Goal: Contribute content

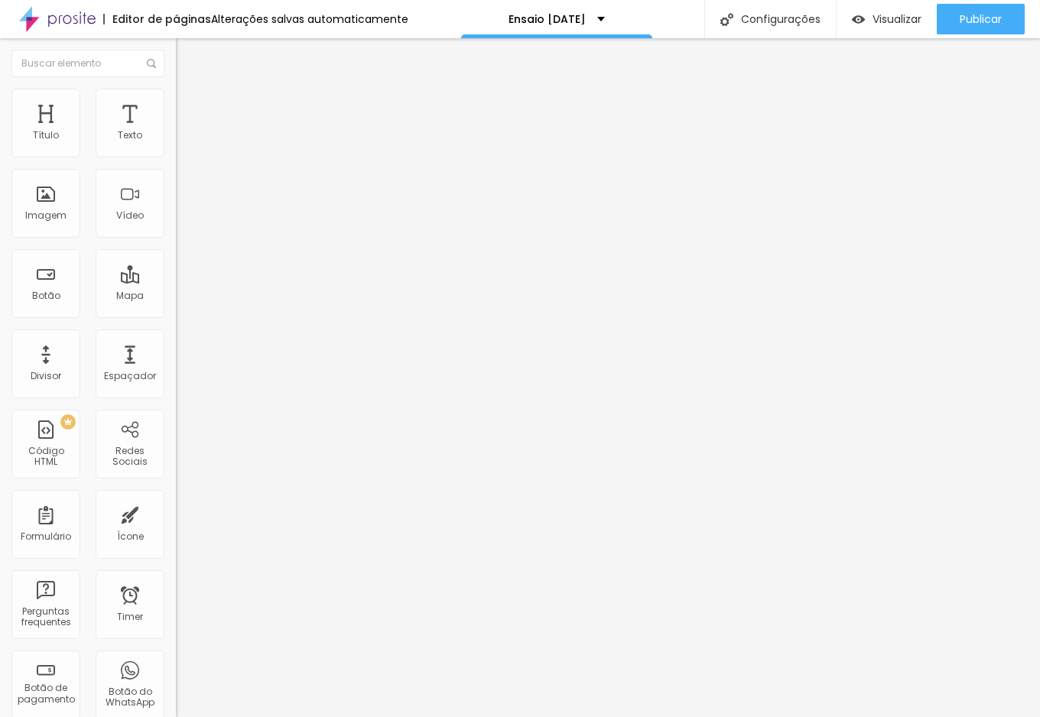
click at [176, 131] on span "Trocar imagem" at bounding box center [217, 124] width 83 height 13
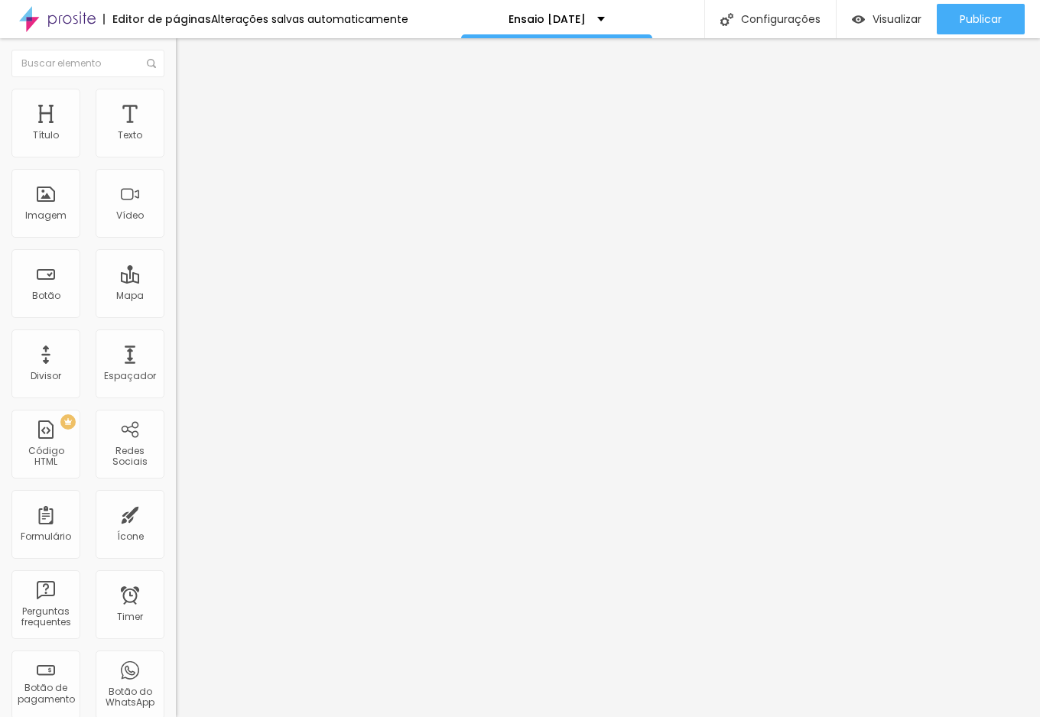
click at [176, 131] on span "Trocar imagem" at bounding box center [217, 124] width 83 height 13
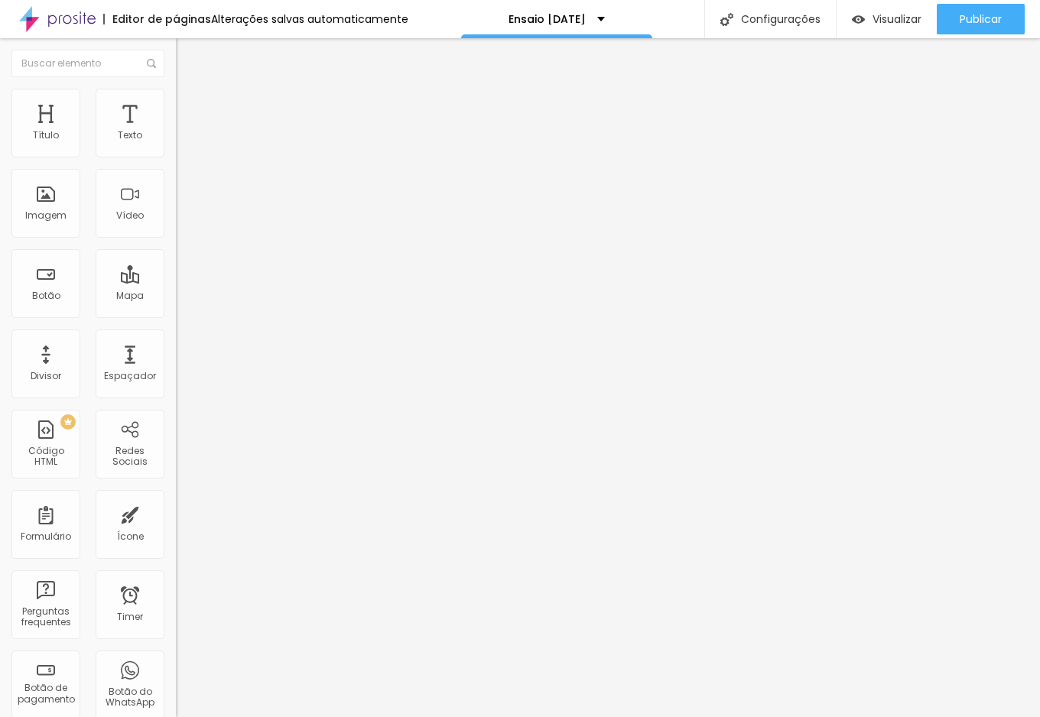
click at [176, 131] on span "Trocar imagem" at bounding box center [217, 124] width 83 height 13
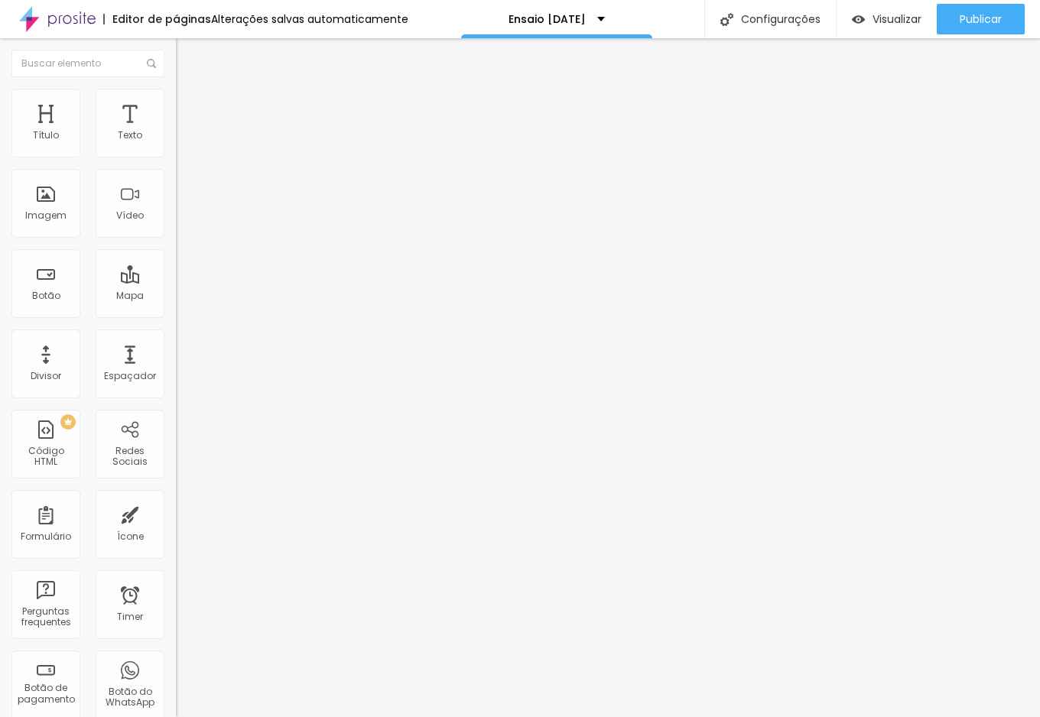
click at [176, 131] on span "Trocar imagem" at bounding box center [217, 124] width 83 height 13
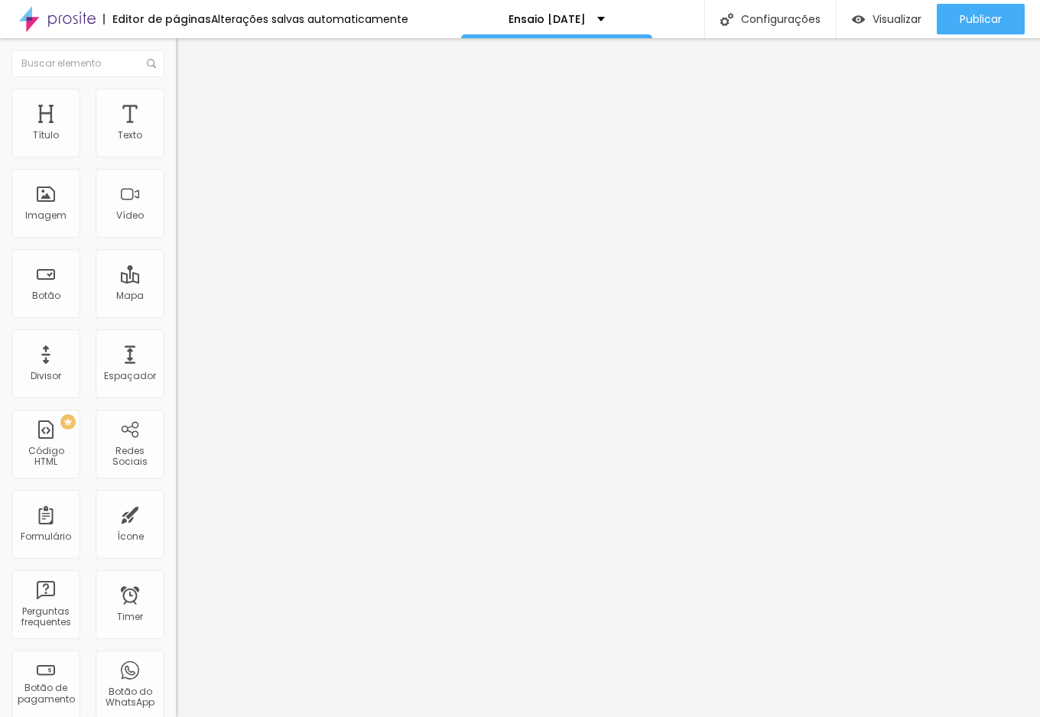
click at [176, 131] on span "Trocar imagem" at bounding box center [217, 124] width 83 height 13
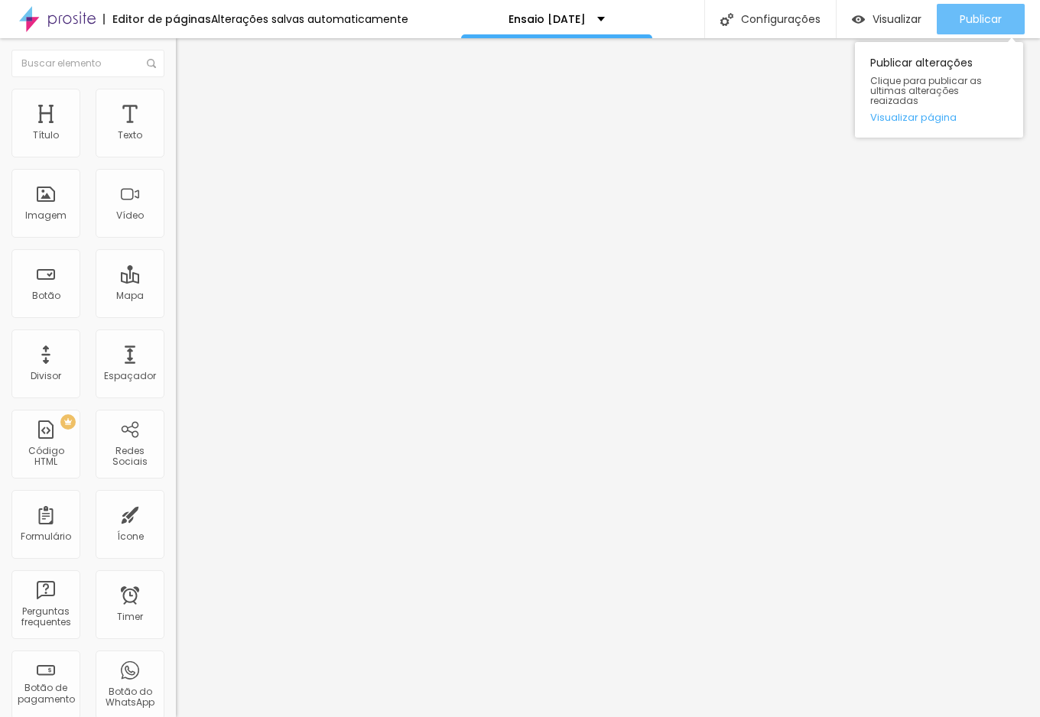
click at [998, 9] on div "Publicar" at bounding box center [980, 19] width 42 height 31
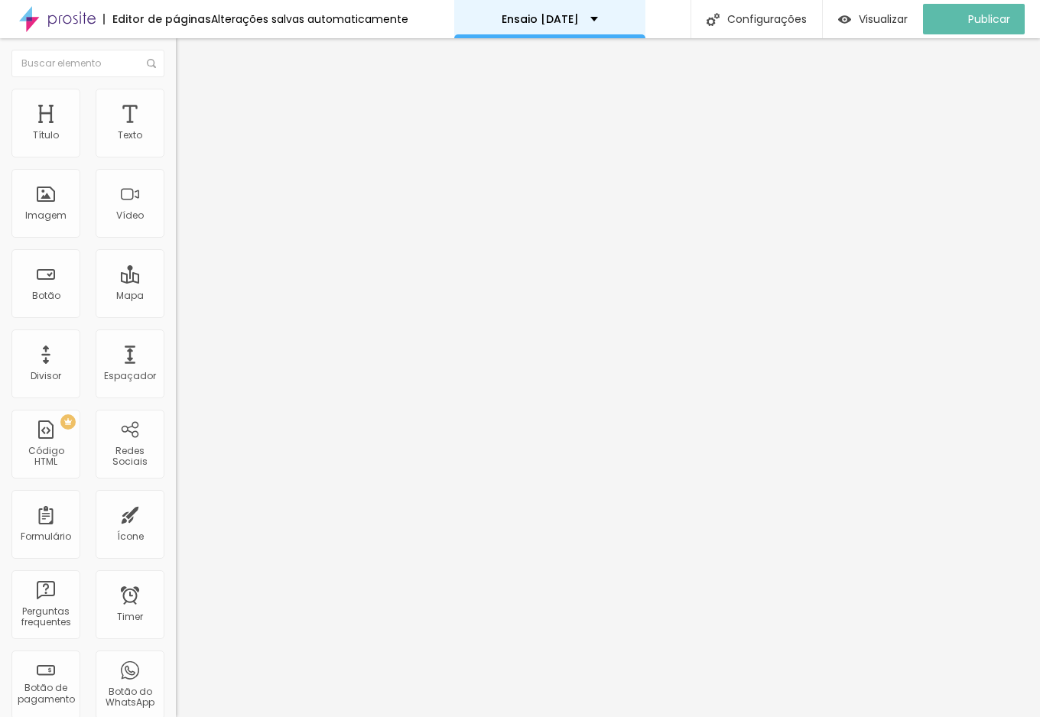
click at [598, 18] on div "Ensaio [DATE]" at bounding box center [549, 19] width 96 height 11
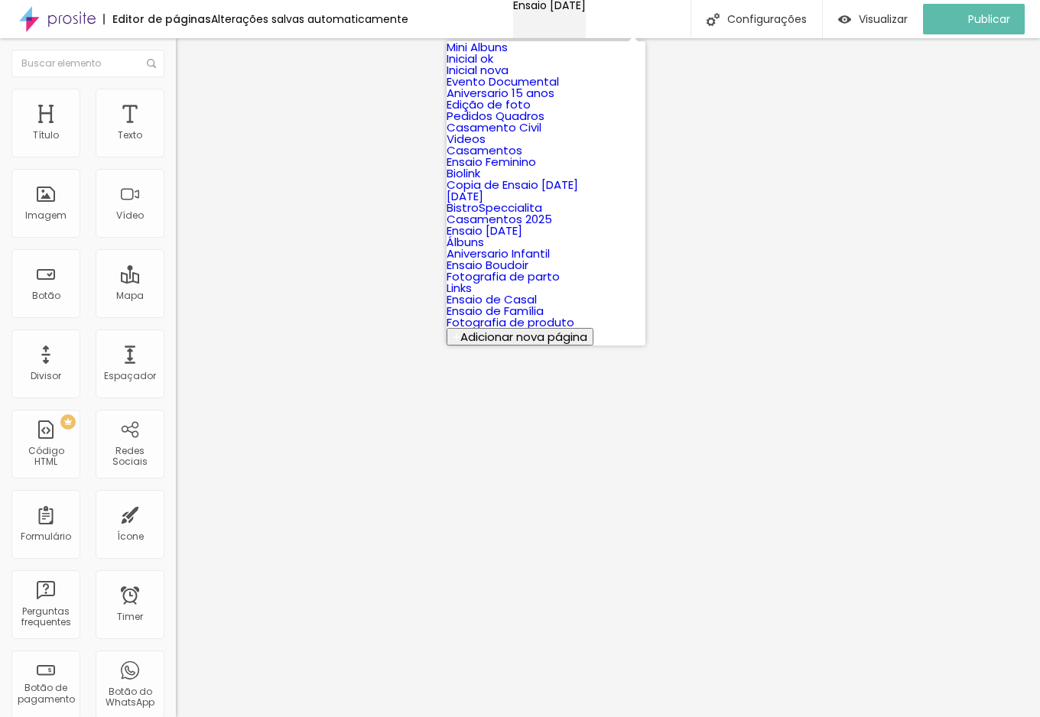
click at [586, 11] on div "Ensaio [DATE]" at bounding box center [549, 5] width 73 height 11
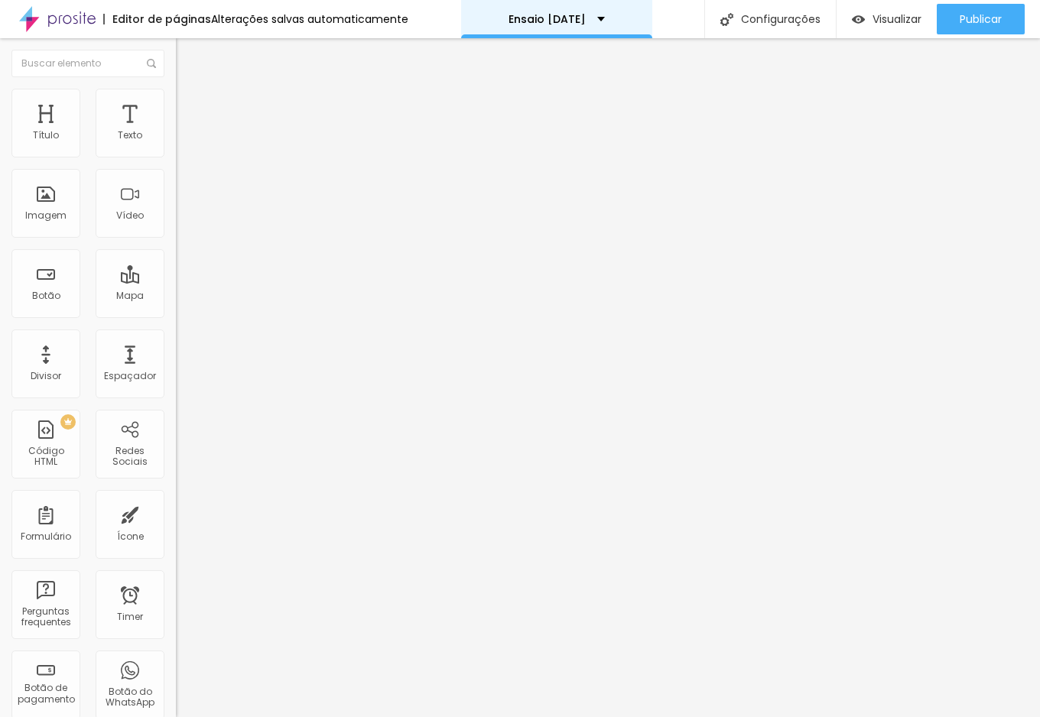
click at [508, 18] on p "Ensaio [DATE]" at bounding box center [546, 19] width 77 height 11
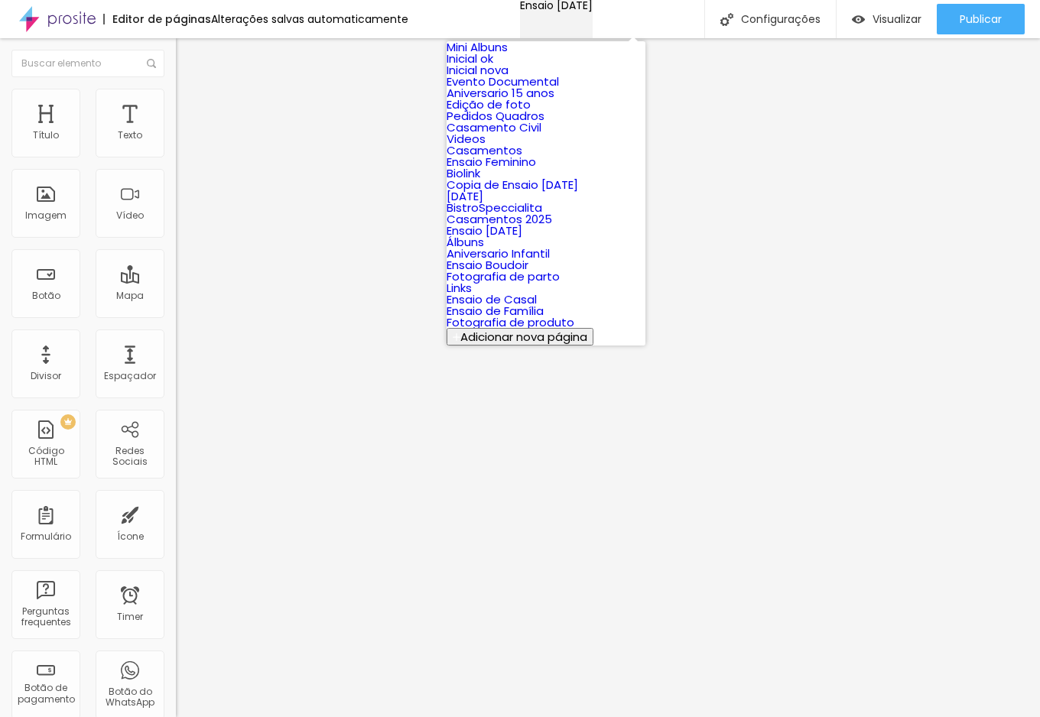
click at [520, 11] on p "Ensaio [DATE]" at bounding box center [556, 5] width 73 height 11
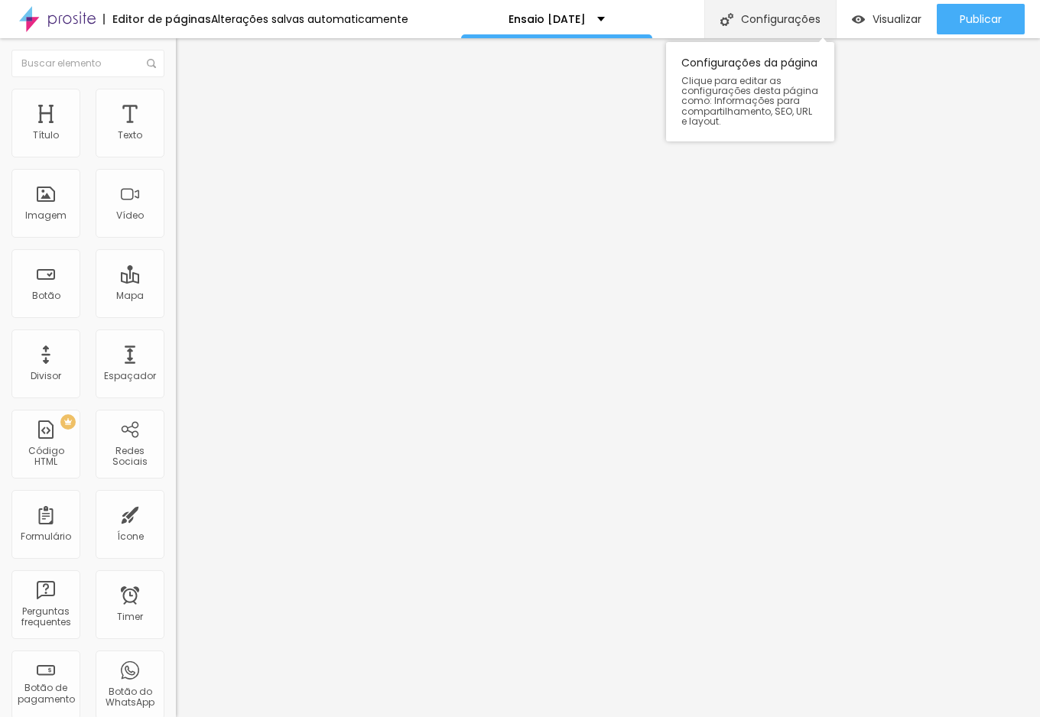
click at [748, 23] on div "Configurações" at bounding box center [769, 19] width 131 height 38
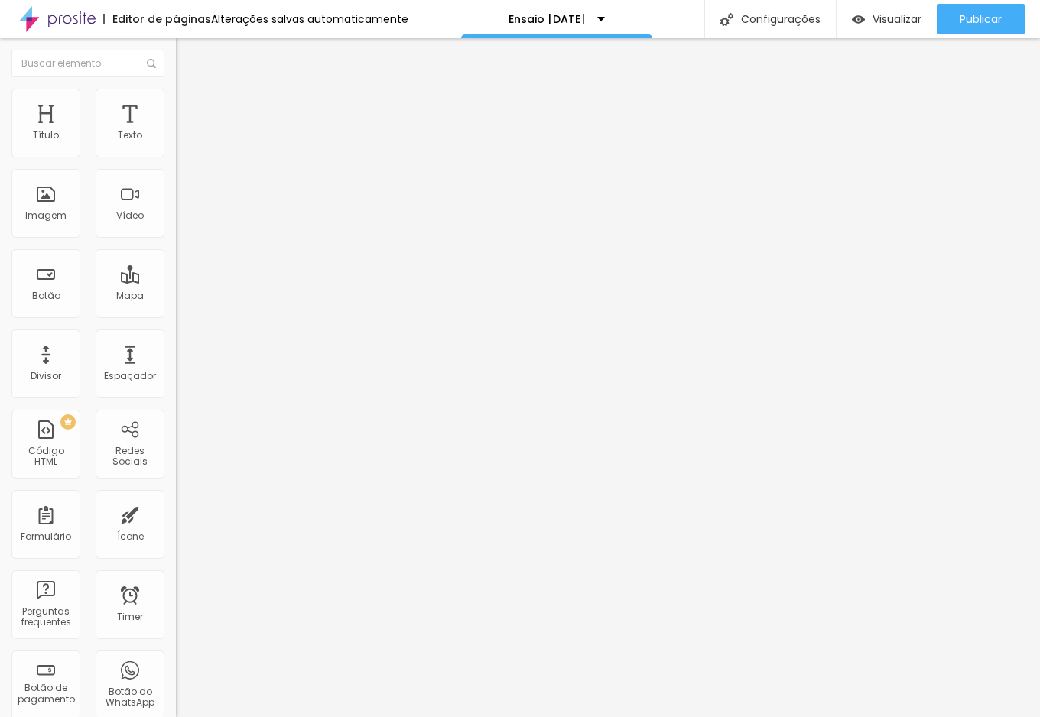
type input "Ensaio [DATE]"
drag, startPoint x: 427, startPoint y: 261, endPoint x: 384, endPoint y: 261, distance: 43.6
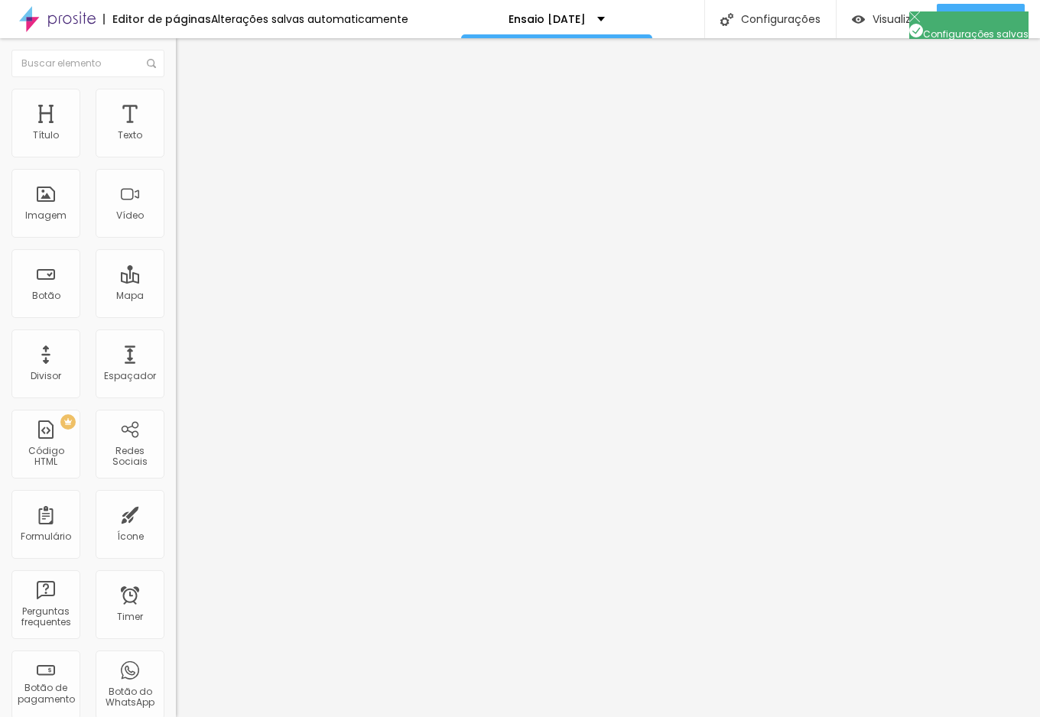
type input "/natal-2025"
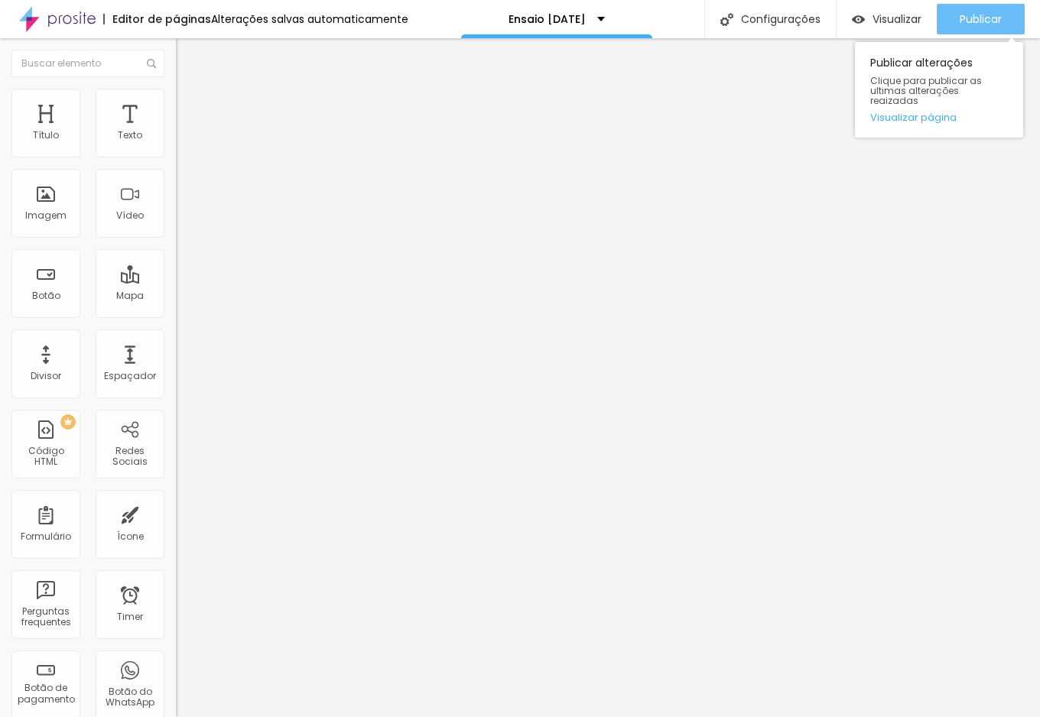
click at [975, 28] on div "Publicar" at bounding box center [980, 19] width 42 height 31
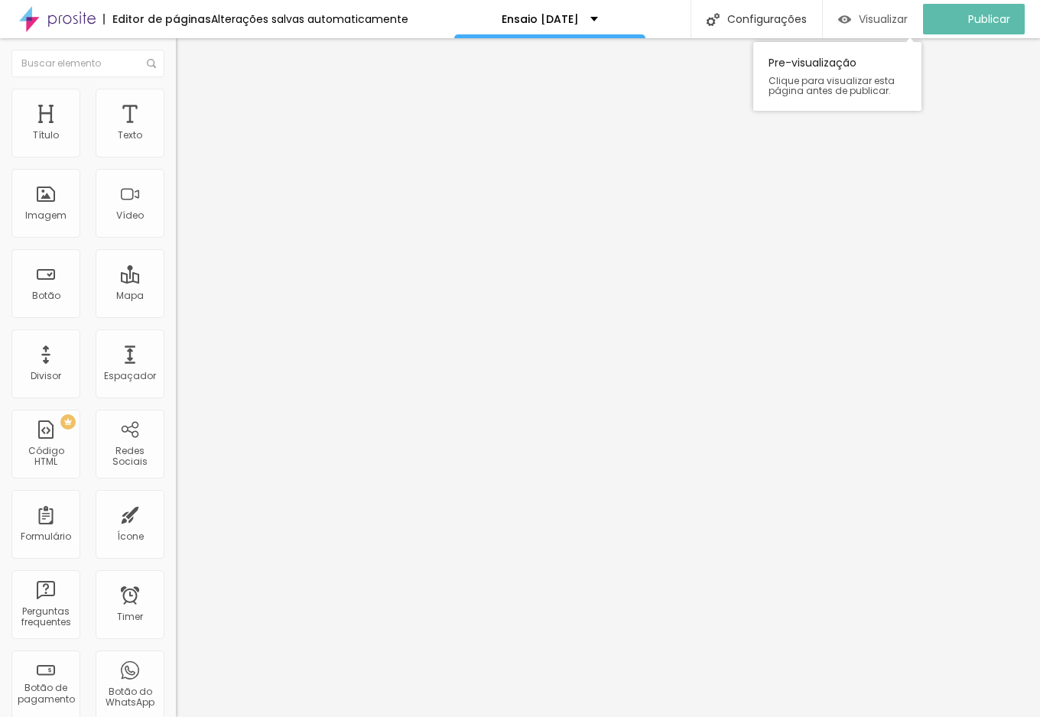
click at [907, 22] on span "Visualizar" at bounding box center [882, 19] width 49 height 12
